Goal: Register for event/course: Register for event/course

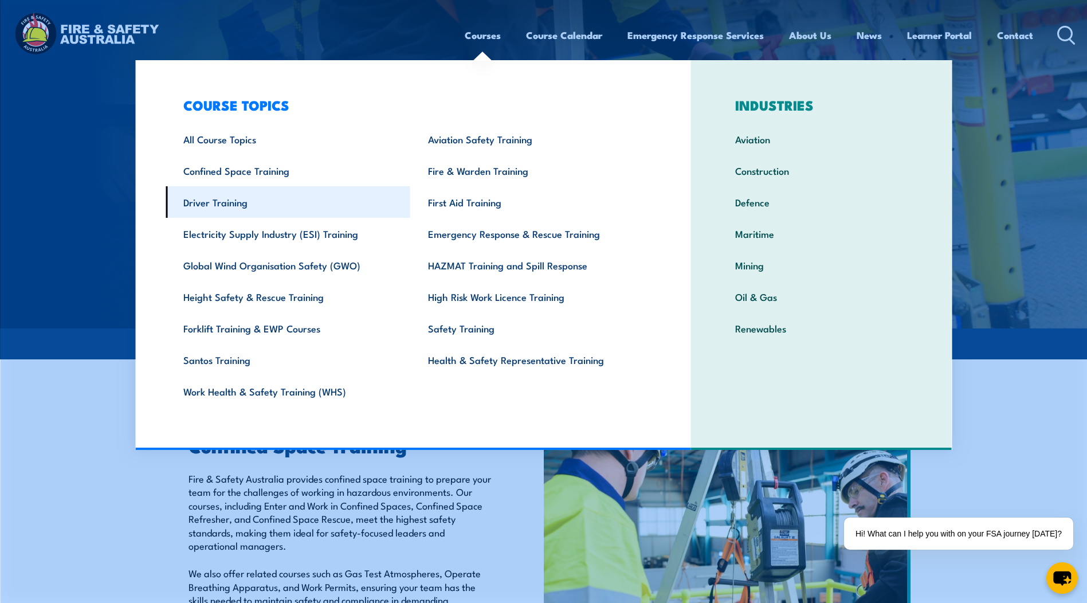
click at [265, 206] on link "Driver Training" at bounding box center [288, 202] width 245 height 32
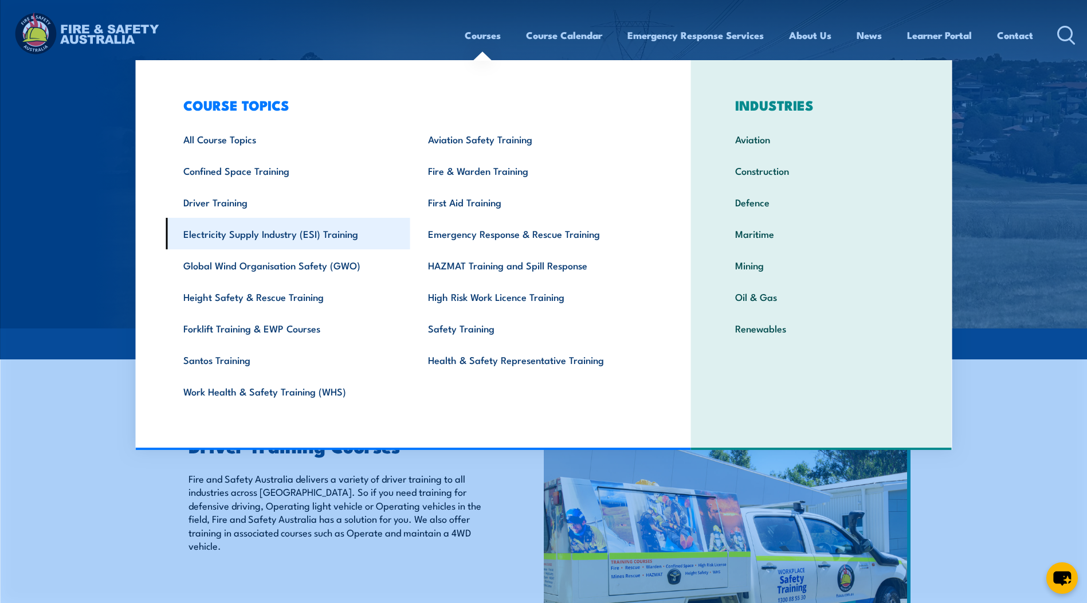
click at [324, 236] on link "Electricity Supply Industry (ESI) Training" at bounding box center [288, 234] width 245 height 32
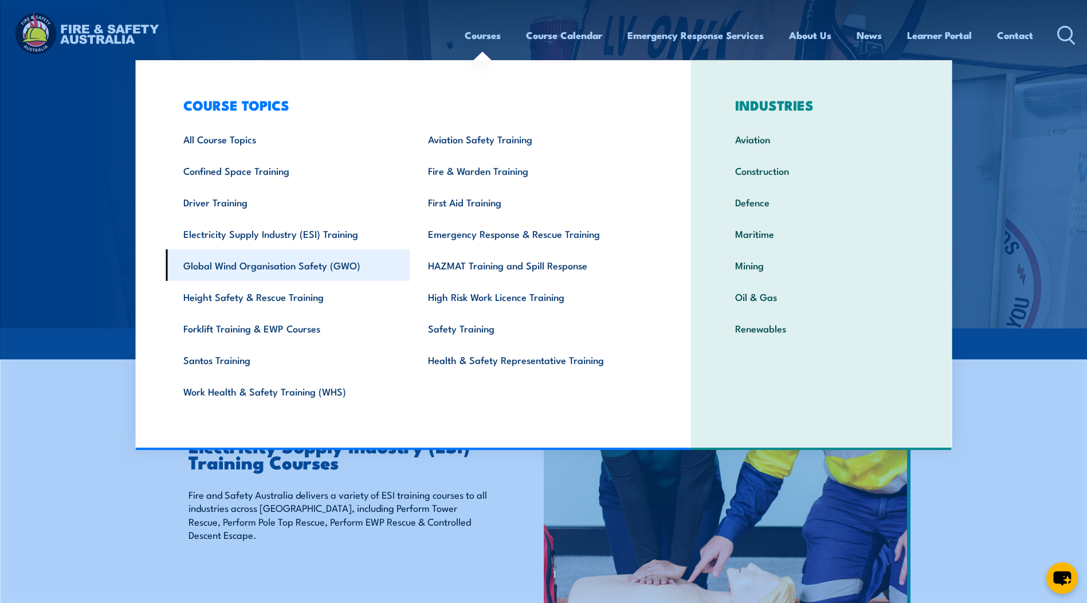
click at [233, 267] on link "Global Wind Organisation Safety (GWO)" at bounding box center [288, 265] width 245 height 32
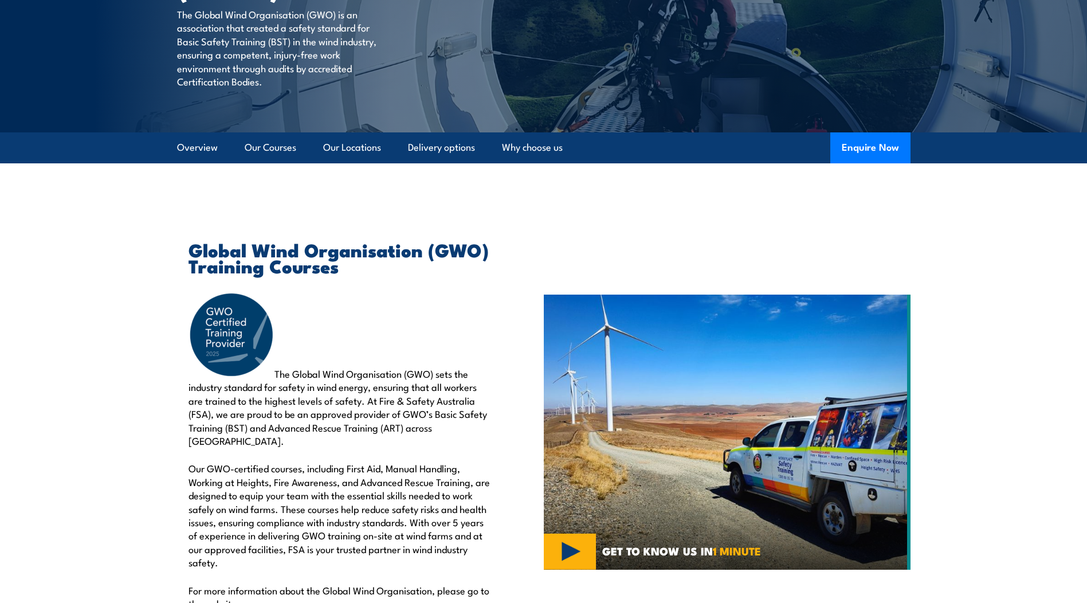
scroll to position [287, 0]
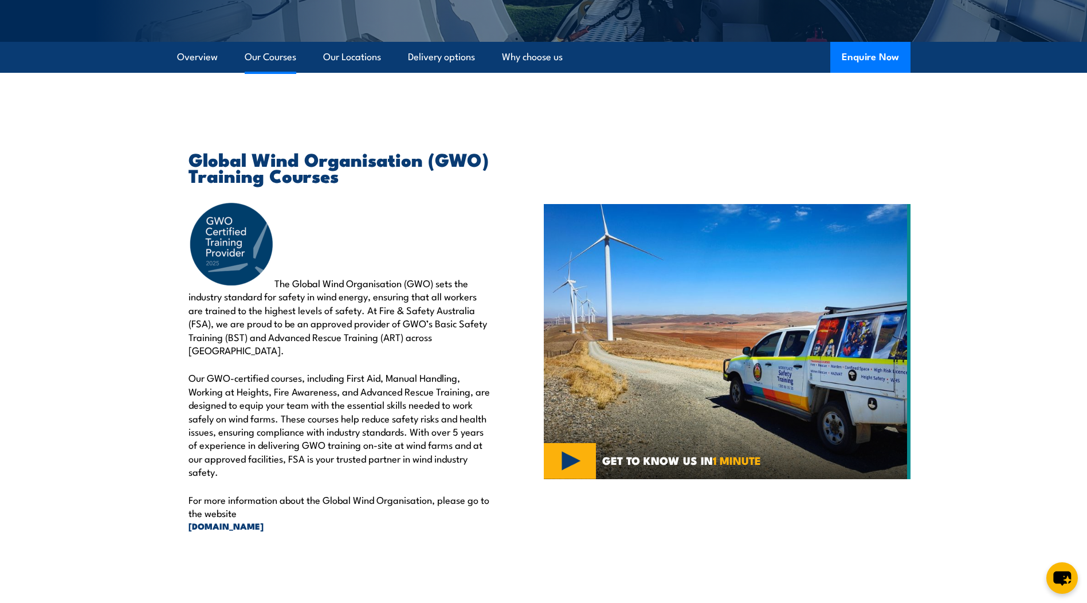
click at [260, 60] on link "Our Courses" at bounding box center [271, 57] width 52 height 30
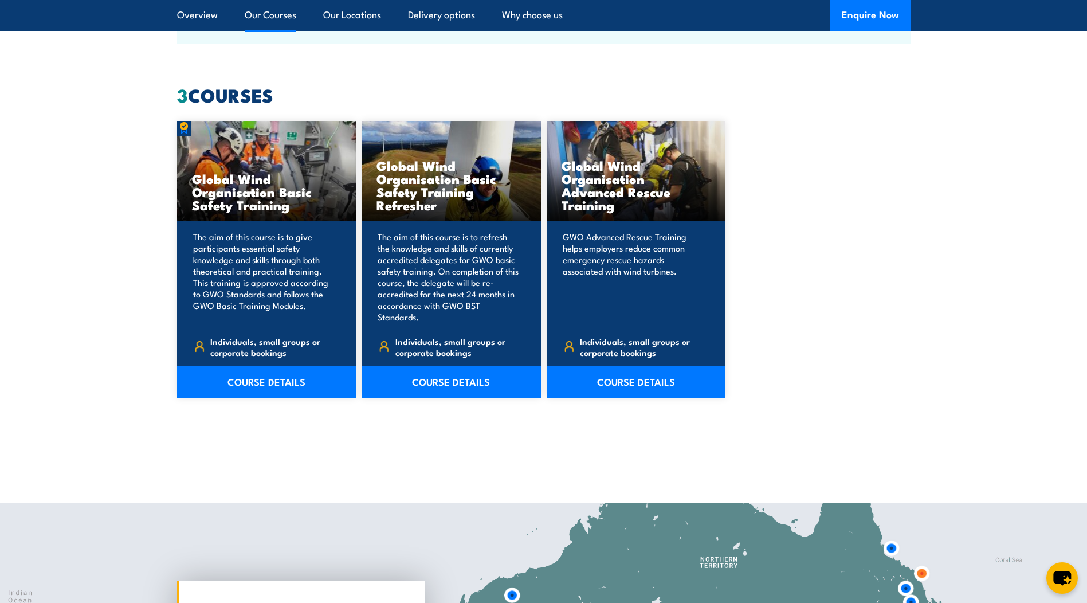
scroll to position [1020, 0]
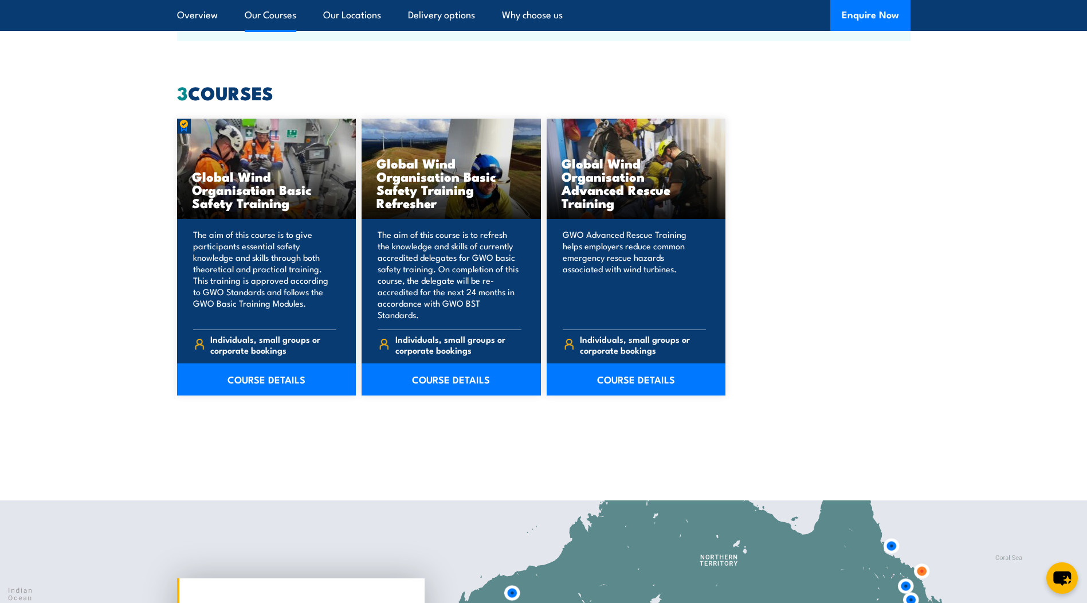
click at [263, 22] on link "Our Courses" at bounding box center [271, 15] width 52 height 30
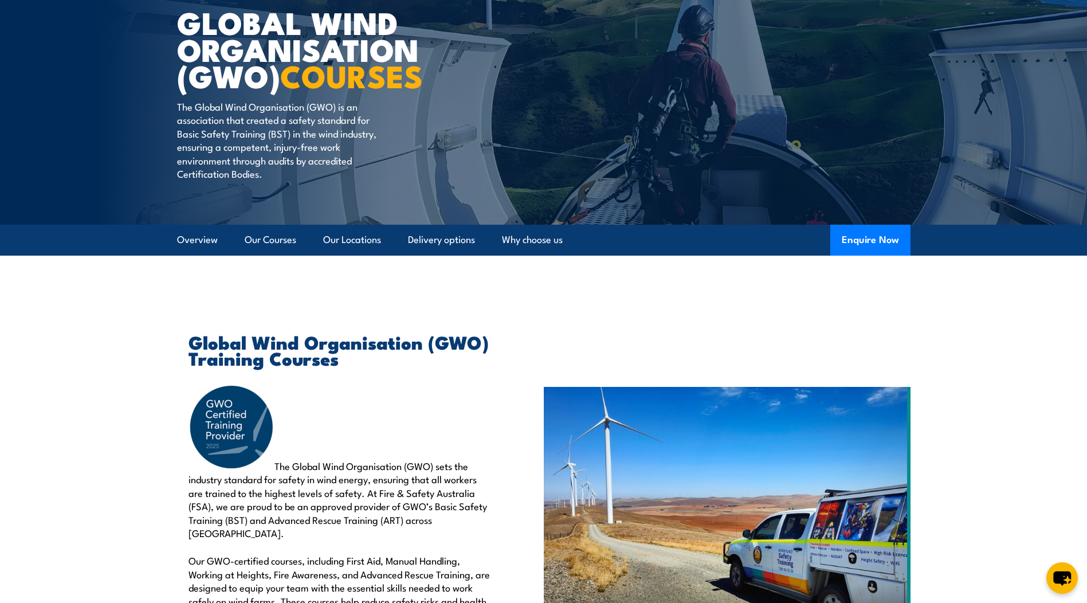
scroll to position [0, 0]
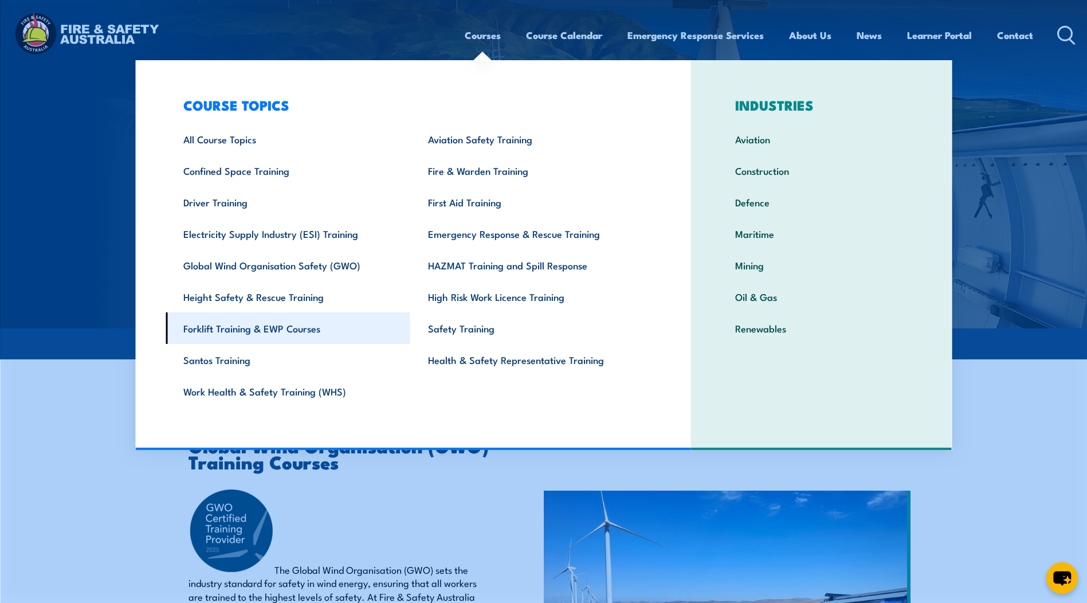
click at [281, 328] on link "Forklift Training & EWP Courses" at bounding box center [288, 328] width 245 height 32
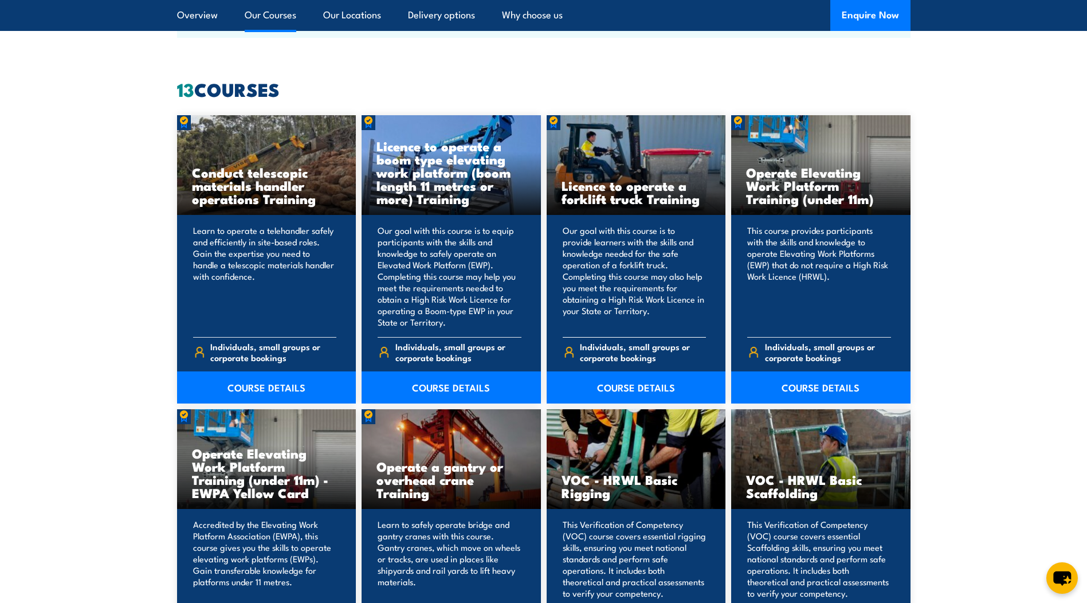
scroll to position [917, 0]
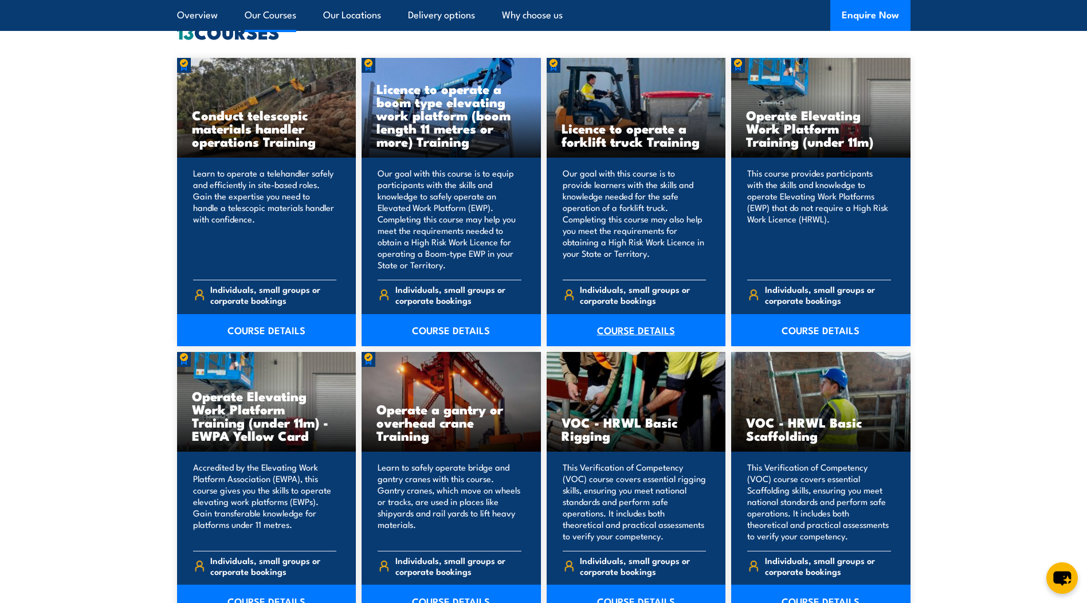
click at [624, 331] on link "COURSE DETAILS" at bounding box center [636, 330] width 179 height 32
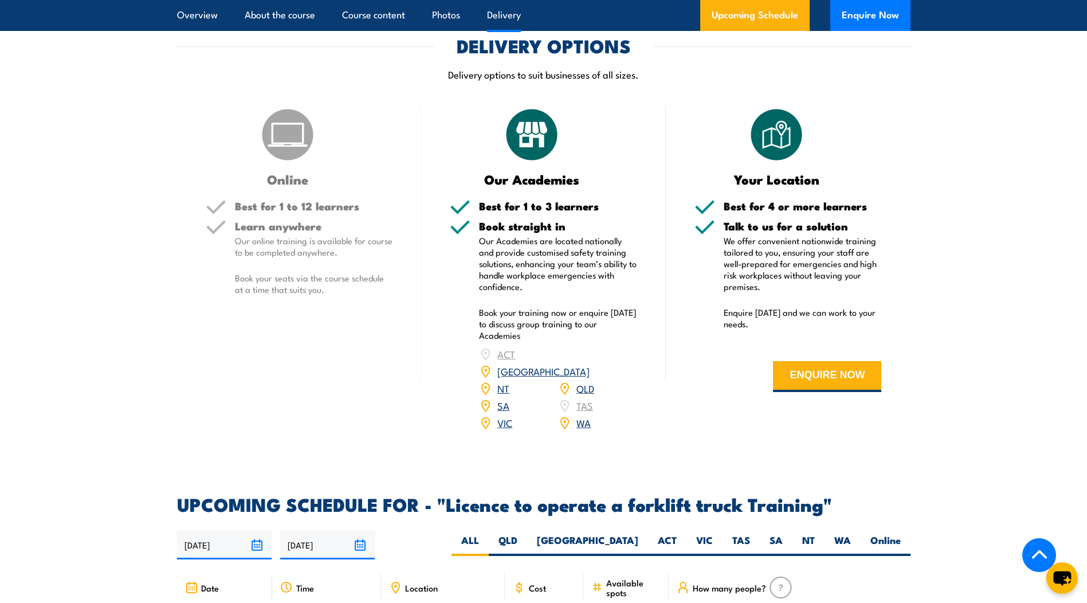
scroll to position [1433, 0]
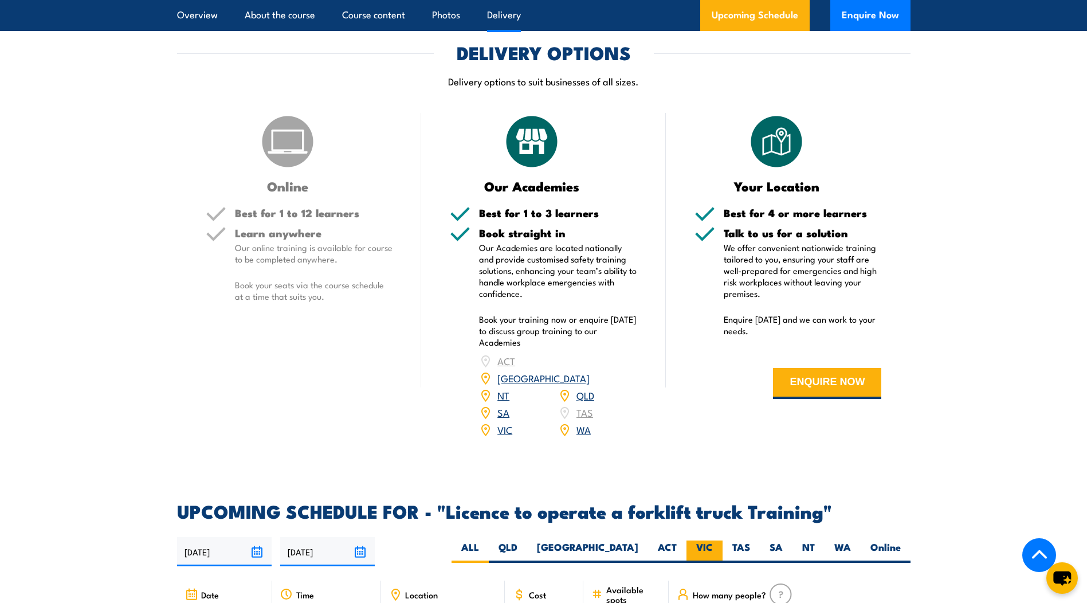
click at [702, 541] on label "VIC" at bounding box center [705, 552] width 36 height 22
click at [713, 541] on input "VIC" at bounding box center [716, 544] width 7 height 7
radio input "true"
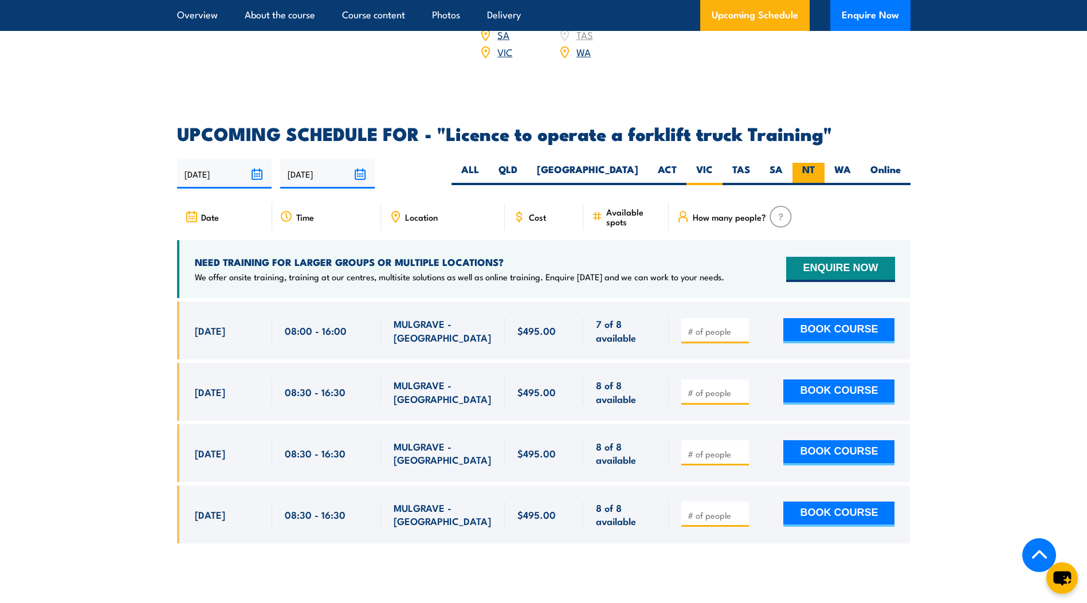
scroll to position [1804, 0]
